Goal: Find specific page/section: Find specific page/section

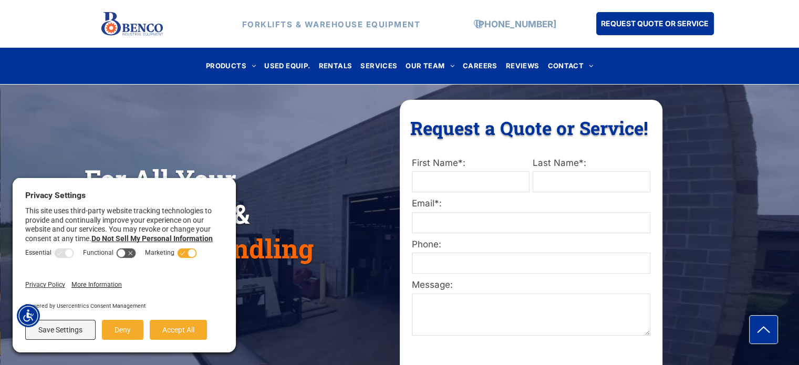
scroll to position [105, 0]
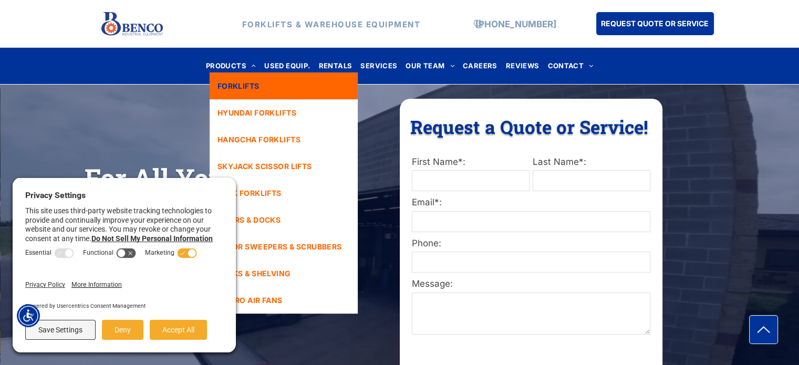
click at [243, 86] on span "FORKLIFTS" at bounding box center [238, 85] width 42 height 11
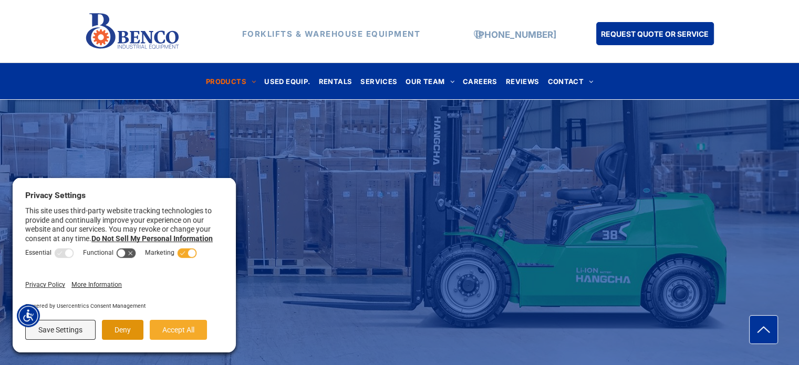
click at [126, 331] on button "Deny" at bounding box center [122, 330] width 41 height 20
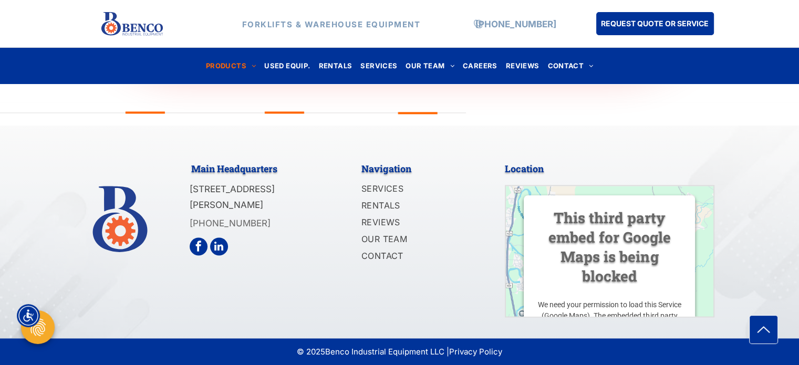
click at [446, 138] on div "Main Headquarters 1140 Mid Rivers Industrial Drive Saint Peters, MO 63376 (636)…" at bounding box center [399, 232] width 799 height 213
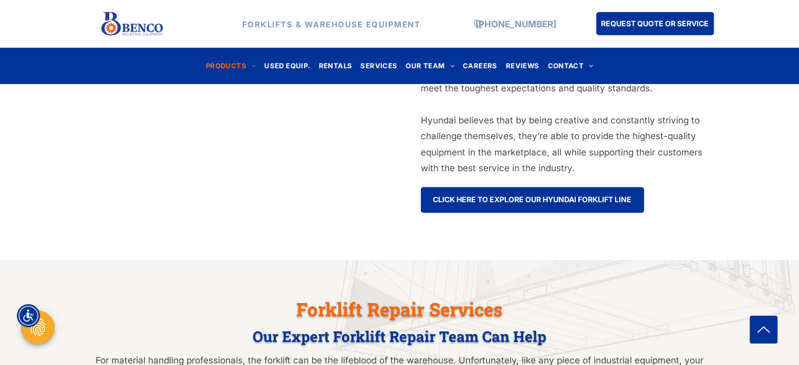
scroll to position [626, 0]
